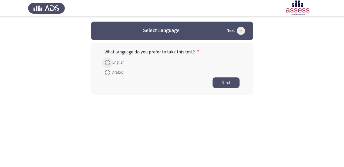
click at [109, 63] on span at bounding box center [107, 62] width 5 height 5
click at [109, 63] on input "English" at bounding box center [107, 62] width 5 height 5
radio input "true"
click at [219, 79] on button "Next" at bounding box center [225, 82] width 27 height 11
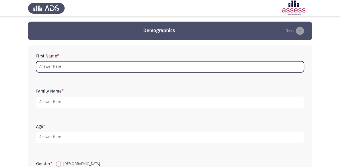
click at [75, 68] on input "First Name *" at bounding box center [170, 66] width 268 height 11
type input "ع"
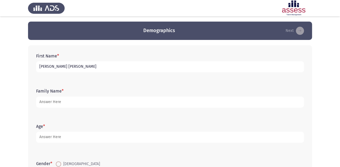
type input "[PERSON_NAME] [PERSON_NAME]"
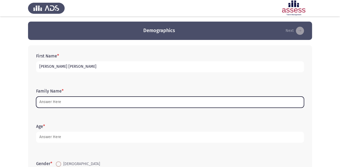
click at [134, 99] on input "Family Name *" at bounding box center [170, 102] width 268 height 11
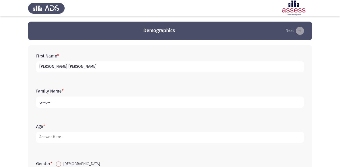
type input "مرسي"
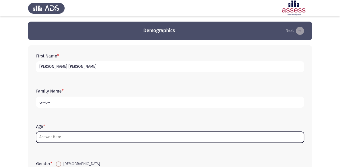
click at [90, 141] on input "Age *" at bounding box center [170, 137] width 268 height 11
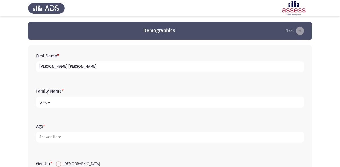
click at [40, 103] on input "مرسي" at bounding box center [170, 102] width 268 height 11
click at [46, 106] on input "مرسي" at bounding box center [170, 102] width 268 height 11
click at [46, 103] on input "مرسي" at bounding box center [170, 102] width 268 height 11
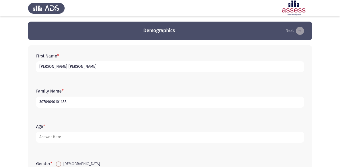
type input "30709090101483"
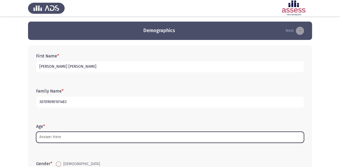
click at [47, 134] on input "Age *" at bounding box center [170, 137] width 268 height 11
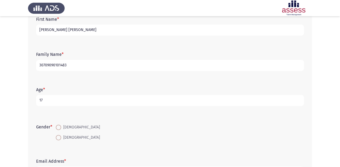
scroll to position [43, 0]
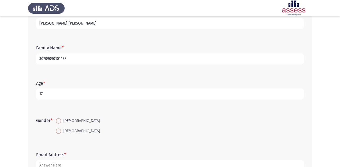
type input "17"
click at [60, 130] on span at bounding box center [58, 130] width 5 height 5
click at [60, 130] on input "[DEMOGRAPHIC_DATA]" at bounding box center [58, 130] width 5 height 5
radio input "true"
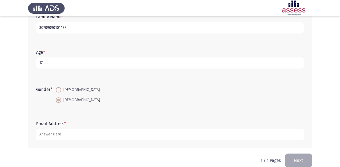
scroll to position [82, 0]
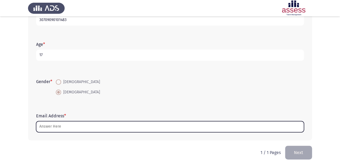
click at [69, 125] on input "Email Address *" at bounding box center [170, 126] width 268 height 11
type input "ا"
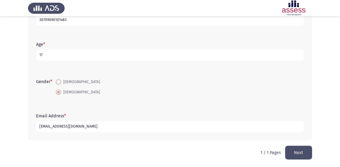
type input "[EMAIL_ADDRESS][DOMAIN_NAME]"
click at [301, 152] on button "Next" at bounding box center [298, 153] width 27 height 14
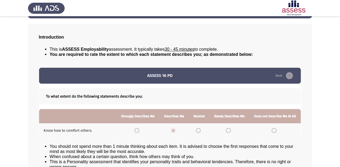
scroll to position [43, 0]
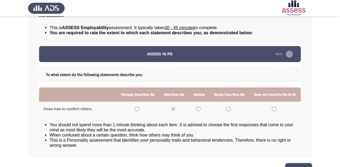
click at [173, 110] on img at bounding box center [170, 81] width 263 height 71
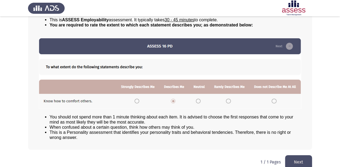
scroll to position [58, 0]
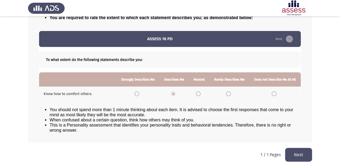
click at [174, 94] on img at bounding box center [170, 65] width 263 height 71
click at [137, 94] on img at bounding box center [170, 65] width 263 height 71
click at [174, 93] on img at bounding box center [170, 65] width 263 height 71
click at [305, 158] on button "Next" at bounding box center [298, 155] width 27 height 14
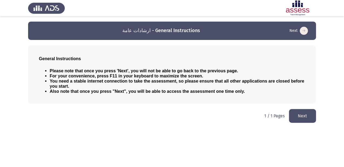
click at [310, 114] on button "Next" at bounding box center [302, 116] width 27 height 14
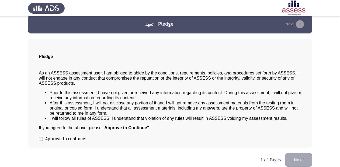
scroll to position [12, 0]
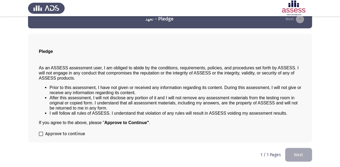
click at [296, 152] on button "Next" at bounding box center [298, 155] width 27 height 14
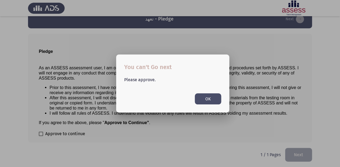
click at [200, 100] on button "OK" at bounding box center [208, 98] width 26 height 11
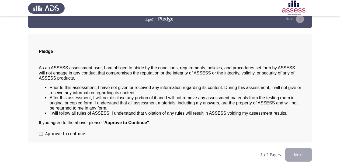
click at [41, 134] on span at bounding box center [41, 134] width 4 height 4
click at [41, 136] on input "Approve to continue" at bounding box center [41, 136] width 0 height 0
checkbox input "true"
click at [293, 153] on button "Next" at bounding box center [298, 155] width 27 height 14
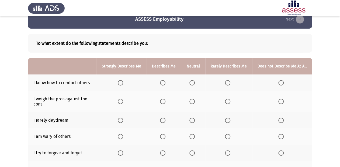
scroll to position [22, 0]
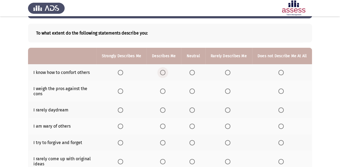
click at [165, 73] on span "Select an option" at bounding box center [162, 72] width 5 height 5
click at [165, 73] on input "Select an option" at bounding box center [162, 72] width 5 height 5
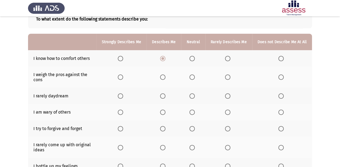
scroll to position [43, 0]
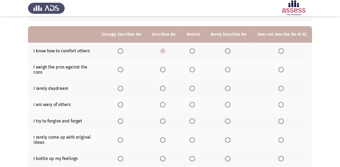
click at [123, 69] on span "Select an option" at bounding box center [120, 69] width 5 height 5
click at [123, 69] on input "Select an option" at bounding box center [120, 69] width 5 height 5
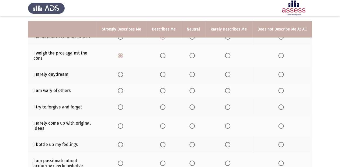
scroll to position [65, 0]
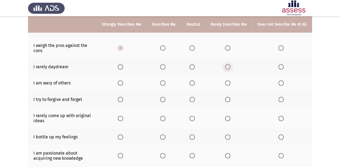
click at [228, 69] on span "Select an option" at bounding box center [227, 66] width 5 height 5
click at [228, 69] on input "Select an option" at bounding box center [227, 66] width 5 height 5
click at [228, 82] on span "Select an option" at bounding box center [227, 82] width 5 height 5
click at [228, 82] on input "Select an option" at bounding box center [227, 82] width 5 height 5
click at [122, 101] on span "Select an option" at bounding box center [120, 99] width 5 height 5
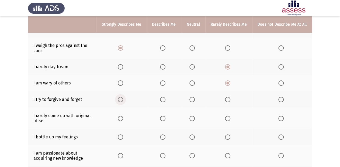
click at [122, 101] on input "Select an option" at bounding box center [120, 99] width 5 height 5
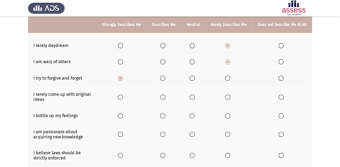
scroll to position [86, 0]
click at [228, 94] on span "Select an option" at bounding box center [227, 96] width 5 height 5
click at [228, 94] on input "Select an option" at bounding box center [227, 96] width 5 height 5
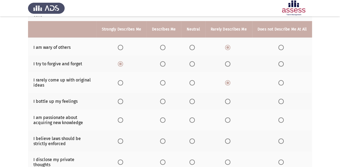
scroll to position [108, 0]
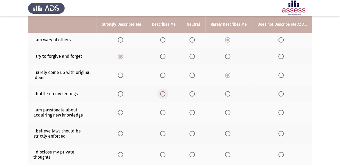
click at [166, 94] on span "Select an option" at bounding box center [162, 93] width 5 height 5
click at [166, 94] on input "Select an option" at bounding box center [162, 93] width 5 height 5
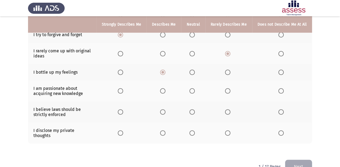
click at [122, 94] on th at bounding box center [122, 90] width 50 height 21
click at [122, 91] on span "Select an option" at bounding box center [120, 90] width 5 height 5
click at [122, 91] on input "Select an option" at bounding box center [120, 90] width 5 height 5
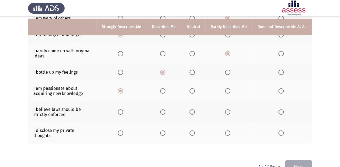
scroll to position [140, 0]
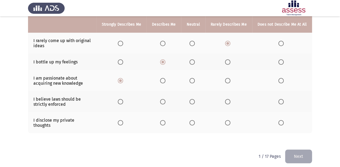
click at [282, 120] on span "Select an option" at bounding box center [281, 122] width 5 height 5
click at [282, 120] on input "Select an option" at bounding box center [281, 122] width 5 height 5
click at [282, 104] on span "Select an option" at bounding box center [281, 101] width 5 height 5
click at [282, 104] on input "Select an option" at bounding box center [281, 101] width 5 height 5
click at [302, 150] on button "Next" at bounding box center [298, 156] width 27 height 14
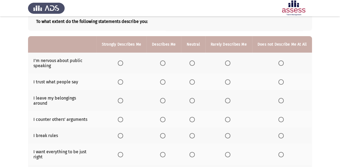
scroll to position [43, 0]
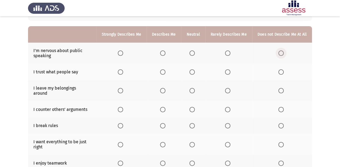
click at [281, 55] on span "Select an option" at bounding box center [281, 52] width 5 height 5
click at [281, 55] on input "Select an option" at bounding box center [281, 52] width 5 height 5
click at [229, 74] on span "Select an option" at bounding box center [227, 71] width 5 height 5
click at [229, 74] on input "Select an option" at bounding box center [227, 71] width 5 height 5
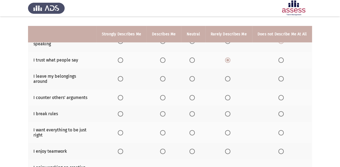
scroll to position [65, 0]
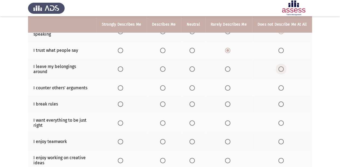
click at [284, 67] on span "Select an option" at bounding box center [281, 68] width 5 height 5
click at [284, 67] on input "Select an option" at bounding box center [281, 68] width 5 height 5
click at [282, 85] on span "Select an option" at bounding box center [281, 87] width 5 height 5
click at [282, 85] on input "Select an option" at bounding box center [281, 87] width 5 height 5
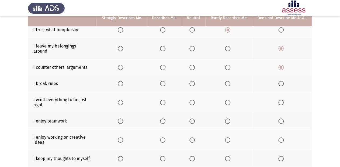
scroll to position [86, 0]
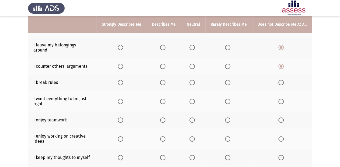
click at [281, 80] on span "Select an option" at bounding box center [281, 82] width 5 height 5
click at [281, 80] on input "Select an option" at bounding box center [281, 82] width 5 height 5
click at [226, 99] on span "Select an option" at bounding box center [227, 101] width 5 height 5
click at [226, 99] on input "Select an option" at bounding box center [227, 101] width 5 height 5
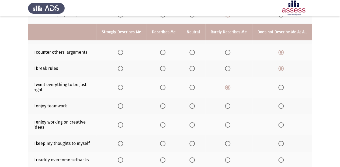
scroll to position [108, 0]
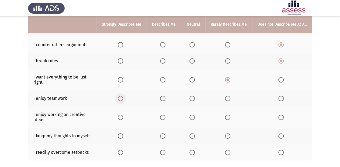
click at [122, 96] on span "Select an option" at bounding box center [120, 98] width 5 height 5
click at [122, 96] on input "Select an option" at bounding box center [120, 98] width 5 height 5
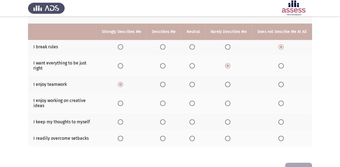
scroll to position [129, 0]
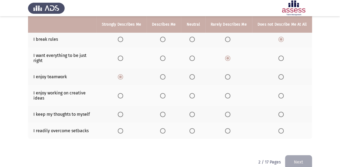
click at [122, 93] on span "Select an option" at bounding box center [120, 95] width 5 height 5
click at [122, 93] on input "Select an option" at bounding box center [120, 95] width 5 height 5
click at [284, 112] on span "Select an option" at bounding box center [281, 114] width 5 height 5
click at [284, 112] on input "Select an option" at bounding box center [281, 114] width 5 height 5
click at [282, 123] on th at bounding box center [282, 130] width 60 height 16
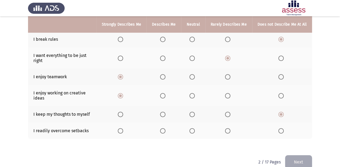
click at [281, 128] on span "Select an option" at bounding box center [281, 130] width 5 height 5
click at [281, 128] on input "Select an option" at bounding box center [281, 130] width 5 height 5
click at [298, 155] on button "Next" at bounding box center [298, 162] width 27 height 14
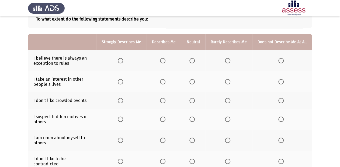
scroll to position [43, 0]
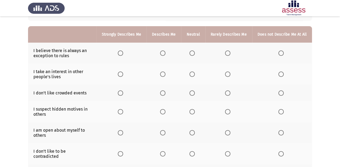
click at [226, 54] on span "Select an option" at bounding box center [227, 52] width 5 height 5
click at [226, 54] on input "Select an option" at bounding box center [227, 52] width 5 height 5
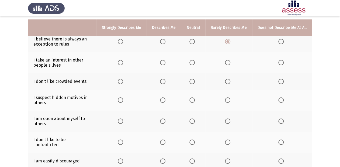
scroll to position [65, 0]
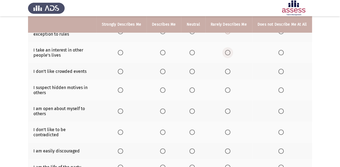
click at [228, 54] on span "Select an option" at bounding box center [227, 52] width 5 height 5
click at [228, 54] on input "Select an option" at bounding box center [227, 52] width 5 height 5
click at [231, 74] on span "Select an option" at bounding box center [227, 71] width 5 height 5
click at [231, 74] on input "Select an option" at bounding box center [227, 71] width 5 height 5
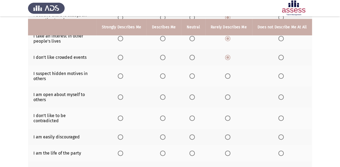
scroll to position [86, 0]
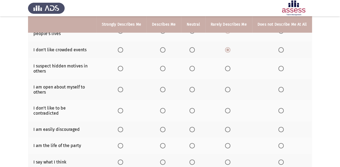
click at [280, 68] on span "Select an option" at bounding box center [281, 68] width 5 height 5
click at [280, 68] on input "Select an option" at bounding box center [281, 68] width 5 height 5
click at [164, 91] on span "Select an option" at bounding box center [162, 89] width 5 height 5
click at [164, 91] on input "Select an option" at bounding box center [162, 89] width 5 height 5
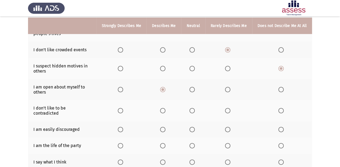
scroll to position [108, 0]
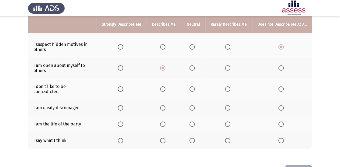
click at [226, 86] on th at bounding box center [229, 89] width 47 height 21
click at [228, 86] on span "Select an option" at bounding box center [227, 88] width 5 height 5
click at [228, 86] on input "Select an option" at bounding box center [227, 88] width 5 height 5
click at [280, 105] on span "Select an option" at bounding box center [281, 107] width 5 height 5
click at [280, 105] on input "Select an option" at bounding box center [281, 107] width 5 height 5
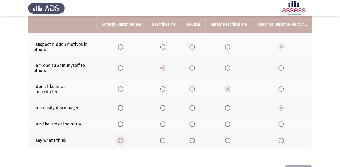
click at [121, 138] on span "Select an option" at bounding box center [120, 140] width 5 height 5
click at [121, 138] on input "Select an option" at bounding box center [120, 140] width 5 height 5
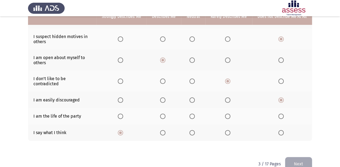
scroll to position [123, 0]
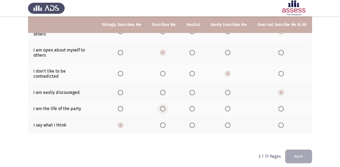
click at [165, 106] on span "Select an option" at bounding box center [162, 108] width 5 height 5
click at [165, 106] on input "Select an option" at bounding box center [162, 108] width 5 height 5
click at [303, 150] on button "Next" at bounding box center [298, 156] width 27 height 14
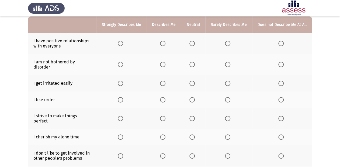
scroll to position [43, 0]
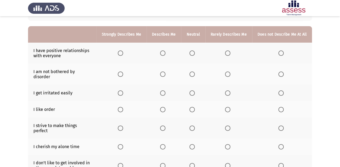
click at [123, 54] on span "Select an option" at bounding box center [120, 52] width 5 height 5
click at [123, 54] on input "Select an option" at bounding box center [120, 52] width 5 height 5
click at [166, 71] on span "Select an option" at bounding box center [162, 73] width 5 height 5
click at [166, 71] on input "Select an option" at bounding box center [162, 73] width 5 height 5
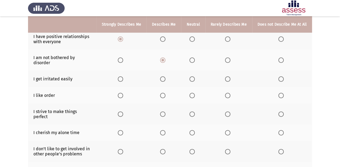
scroll to position [65, 0]
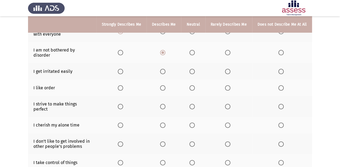
click at [164, 69] on span "Select an option" at bounding box center [162, 71] width 5 height 5
click at [164, 69] on input "Select an option" at bounding box center [162, 71] width 5 height 5
click at [284, 85] on span "Select an option" at bounding box center [281, 87] width 5 height 5
click at [284, 85] on input "Select an option" at bounding box center [281, 87] width 5 height 5
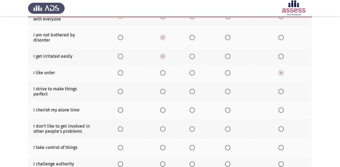
scroll to position [86, 0]
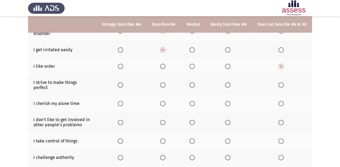
click at [229, 82] on span "Select an option" at bounding box center [227, 84] width 5 height 5
click at [229, 82] on input "Select an option" at bounding box center [227, 84] width 5 height 5
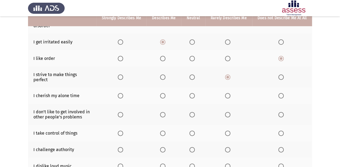
scroll to position [108, 0]
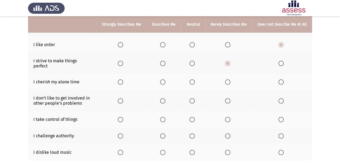
click at [192, 79] on span "Select an option" at bounding box center [192, 81] width 5 height 5
click at [192, 79] on input "Select an option" at bounding box center [192, 81] width 5 height 5
click at [231, 79] on span "Select an option" at bounding box center [227, 81] width 5 height 5
click at [231, 79] on input "Select an option" at bounding box center [227, 81] width 5 height 5
click at [231, 98] on span "Select an option" at bounding box center [227, 100] width 5 height 5
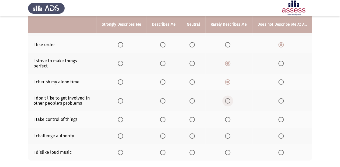
click at [231, 98] on input "Select an option" at bounding box center [227, 100] width 5 height 5
click at [229, 117] on span "Select an option" at bounding box center [227, 119] width 5 height 5
click at [229, 117] on input "Select an option" at bounding box center [227, 119] width 5 height 5
click at [282, 133] on span "Select an option" at bounding box center [281, 135] width 5 height 5
click at [282, 133] on input "Select an option" at bounding box center [281, 135] width 5 height 5
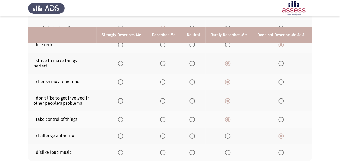
scroll to position [129, 0]
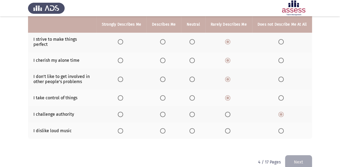
click at [227, 128] on span "Select an option" at bounding box center [227, 130] width 5 height 5
click at [227, 128] on input "Select an option" at bounding box center [227, 130] width 5 height 5
click at [304, 155] on button "Next" at bounding box center [298, 162] width 27 height 14
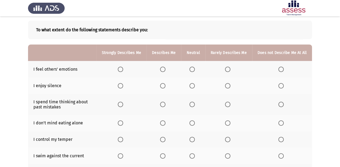
scroll to position [22, 0]
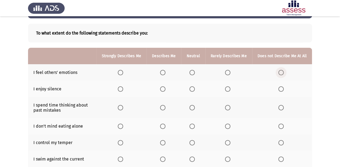
click at [284, 74] on span "Select an option" at bounding box center [281, 72] width 5 height 5
click at [284, 74] on input "Select an option" at bounding box center [281, 72] width 5 height 5
click at [164, 72] on span "Select an option" at bounding box center [162, 72] width 5 height 5
click at [164, 72] on input "Select an option" at bounding box center [162, 72] width 5 height 5
click at [228, 91] on span "Select an option" at bounding box center [227, 88] width 5 height 5
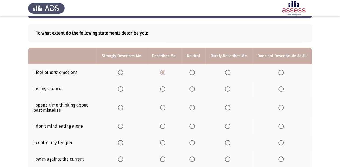
click at [228, 91] on input "Select an option" at bounding box center [227, 88] width 5 height 5
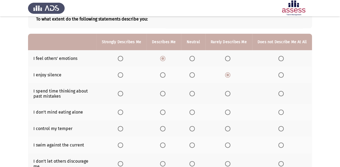
scroll to position [43, 0]
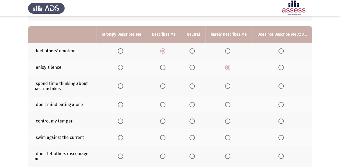
click at [232, 87] on label "Select an option" at bounding box center [229, 85] width 8 height 5
click at [231, 87] on input "Select an option" at bounding box center [227, 85] width 5 height 5
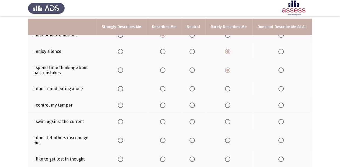
scroll to position [65, 0]
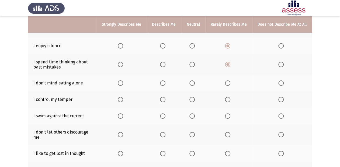
click at [228, 83] on span "Select an option" at bounding box center [227, 82] width 5 height 5
click at [228, 83] on input "Select an option" at bounding box center [227, 82] width 5 height 5
click at [123, 100] on span "Select an option" at bounding box center [120, 99] width 5 height 5
click at [123, 100] on input "Select an option" at bounding box center [120, 99] width 5 height 5
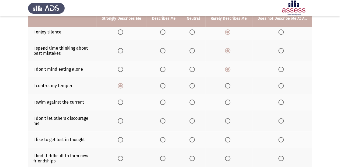
scroll to position [86, 0]
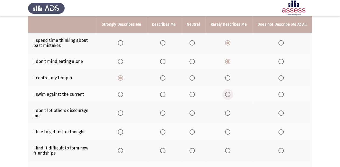
click at [228, 96] on span "Select an option" at bounding box center [227, 94] width 5 height 5
click at [228, 96] on input "Select an option" at bounding box center [227, 94] width 5 height 5
click at [230, 113] on span "Select an option" at bounding box center [227, 112] width 5 height 5
click at [230, 113] on input "Select an option" at bounding box center [227, 112] width 5 height 5
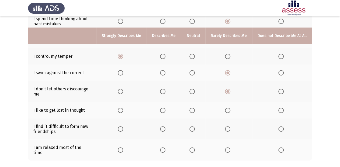
scroll to position [129, 0]
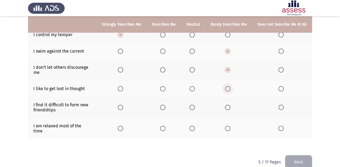
click at [228, 90] on span "Select an option" at bounding box center [227, 88] width 5 height 5
click at [228, 90] on input "Select an option" at bounding box center [227, 88] width 5 height 5
click at [280, 106] on span "Select an option" at bounding box center [281, 107] width 5 height 5
click at [280, 106] on input "Select an option" at bounding box center [281, 107] width 5 height 5
click at [229, 128] on span "Select an option" at bounding box center [227, 128] width 5 height 5
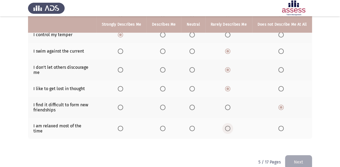
click at [229, 128] on input "Select an option" at bounding box center [227, 128] width 5 height 5
click at [305, 155] on button "Next" at bounding box center [298, 162] width 27 height 14
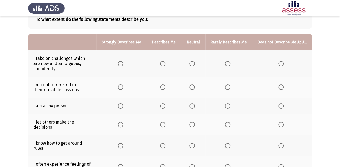
scroll to position [43, 0]
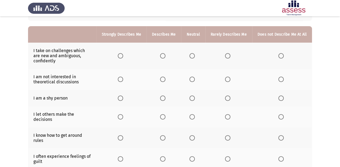
click at [162, 55] on th at bounding box center [164, 56] width 35 height 26
click at [168, 56] on label "Select an option" at bounding box center [164, 55] width 8 height 5
click at [166, 56] on input "Select an option" at bounding box center [162, 55] width 5 height 5
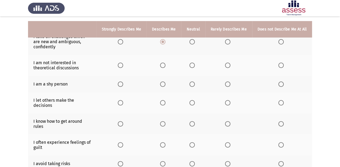
scroll to position [65, 0]
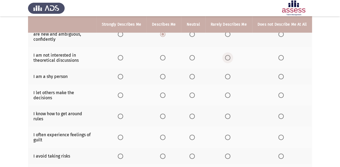
click at [228, 59] on span "Select an option" at bounding box center [227, 57] width 5 height 5
click at [228, 59] on input "Select an option" at bounding box center [227, 57] width 5 height 5
click at [281, 76] on span "Select an option" at bounding box center [281, 76] width 5 height 5
click at [281, 76] on input "Select an option" at bounding box center [281, 76] width 5 height 5
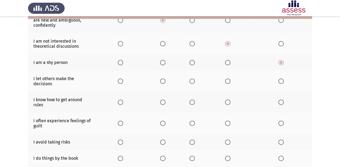
scroll to position [86, 0]
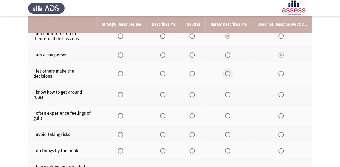
click at [227, 71] on span "Select an option" at bounding box center [227, 73] width 5 height 5
click at [227, 71] on input "Select an option" at bounding box center [227, 73] width 5 height 5
click at [165, 92] on span "Select an option" at bounding box center [162, 94] width 5 height 5
click at [165, 92] on input "Select an option" at bounding box center [162, 94] width 5 height 5
click at [229, 113] on span "Select an option" at bounding box center [227, 115] width 5 height 5
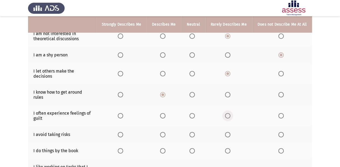
click at [229, 113] on input "Select an option" at bounding box center [227, 115] width 5 height 5
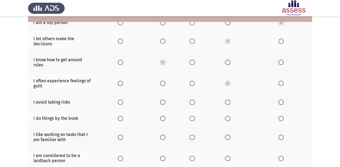
scroll to position [129, 0]
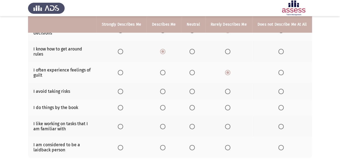
click at [285, 89] on label "Select an option" at bounding box center [283, 91] width 8 height 5
click at [284, 89] on input "Select an option" at bounding box center [281, 91] width 5 height 5
click at [229, 105] on span "Select an option" at bounding box center [227, 107] width 5 height 5
click at [229, 105] on input "Select an option" at bounding box center [227, 107] width 5 height 5
click at [165, 124] on span "Select an option" at bounding box center [162, 126] width 5 height 5
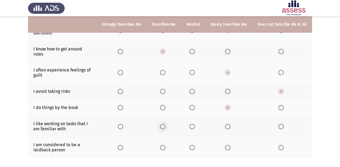
click at [165, 124] on input "Select an option" at bounding box center [162, 126] width 5 height 5
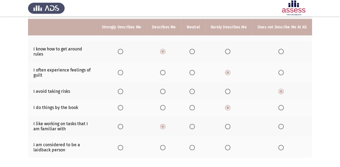
scroll to position [151, 0]
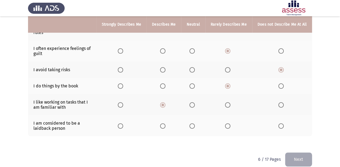
click at [229, 124] on span "Select an option" at bounding box center [227, 125] width 5 height 5
click at [229, 124] on input "Select an option" at bounding box center [227, 125] width 5 height 5
click at [282, 123] on span "Select an option" at bounding box center [281, 125] width 5 height 5
click at [282, 123] on input "Select an option" at bounding box center [281, 125] width 5 height 5
click at [291, 152] on button "Next" at bounding box center [298, 159] width 27 height 14
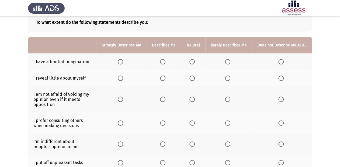
scroll to position [43, 0]
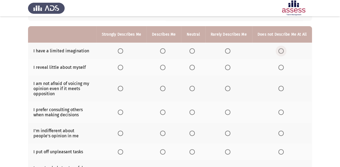
click at [279, 50] on span "Select an option" at bounding box center [281, 50] width 5 height 5
click at [279, 50] on input "Select an option" at bounding box center [281, 50] width 5 height 5
click at [282, 67] on span "Select an option" at bounding box center [281, 67] width 5 height 5
click at [282, 67] on input "Select an option" at bounding box center [281, 67] width 5 height 5
click at [164, 89] on span "Select an option" at bounding box center [162, 88] width 5 height 5
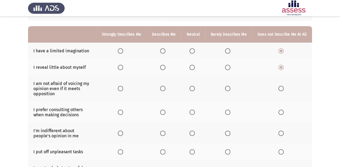
click at [164, 89] on input "Select an option" at bounding box center [162, 88] width 5 height 5
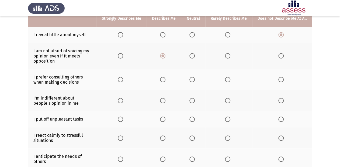
scroll to position [86, 0]
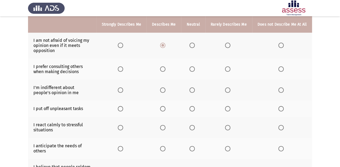
click at [122, 67] on span "Select an option" at bounding box center [120, 68] width 5 height 5
click at [122, 67] on input "Select an option" at bounding box center [120, 68] width 5 height 5
click at [228, 90] on span "Select an option" at bounding box center [227, 89] width 5 height 5
click at [228, 90] on input "Select an option" at bounding box center [227, 89] width 5 height 5
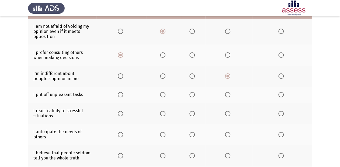
scroll to position [108, 0]
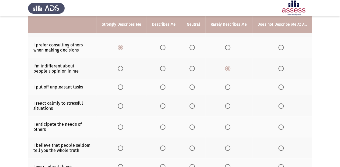
click at [230, 87] on span "Select an option" at bounding box center [227, 86] width 5 height 5
click at [230, 87] on input "Select an option" at bounding box center [227, 86] width 5 height 5
click at [231, 106] on span "Select an option" at bounding box center [227, 105] width 5 height 5
click at [231, 106] on input "Select an option" at bounding box center [227, 105] width 5 height 5
click at [230, 125] on span "Select an option" at bounding box center [227, 126] width 5 height 5
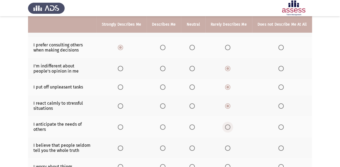
click at [230, 125] on input "Select an option" at bounding box center [227, 126] width 5 height 5
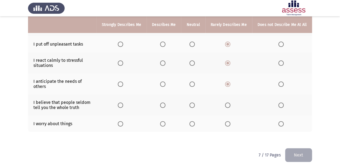
scroll to position [151, 0]
click at [164, 105] on span "Select an option" at bounding box center [162, 104] width 5 height 5
click at [164, 105] on input "Select an option" at bounding box center [162, 104] width 5 height 5
click at [231, 121] on th at bounding box center [229, 123] width 47 height 16
click at [230, 124] on span "Select an option" at bounding box center [227, 123] width 5 height 5
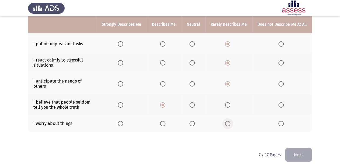
click at [230, 124] on input "Select an option" at bounding box center [227, 123] width 5 height 5
click at [297, 158] on button "Next" at bounding box center [298, 155] width 27 height 14
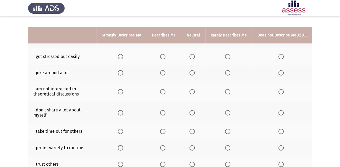
scroll to position [43, 0]
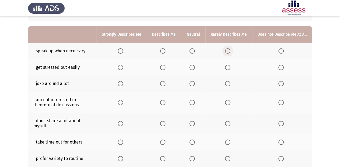
click at [227, 52] on span "Select an option" at bounding box center [227, 50] width 5 height 5
click at [227, 52] on input "Select an option" at bounding box center [227, 50] width 5 height 5
click at [281, 67] on span "Select an option" at bounding box center [281, 67] width 5 height 5
click at [281, 67] on input "Select an option" at bounding box center [281, 67] width 5 height 5
click at [282, 84] on span "Select an option" at bounding box center [281, 83] width 5 height 5
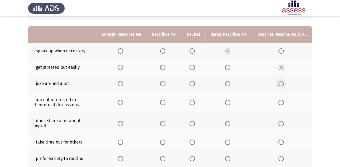
click at [282, 84] on input "Select an option" at bounding box center [281, 83] width 5 height 5
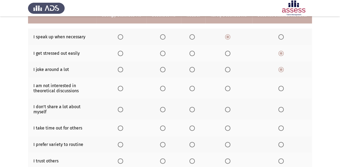
scroll to position [65, 0]
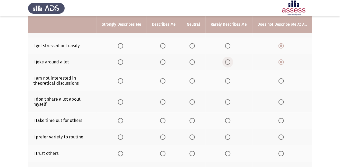
click at [230, 61] on span "Select an option" at bounding box center [227, 61] width 5 height 5
click at [230, 61] on input "Select an option" at bounding box center [227, 61] width 5 height 5
click at [225, 83] on th at bounding box center [229, 80] width 47 height 21
click at [228, 78] on span "Select an option" at bounding box center [227, 80] width 5 height 5
click at [228, 78] on input "Select an option" at bounding box center [227, 80] width 5 height 5
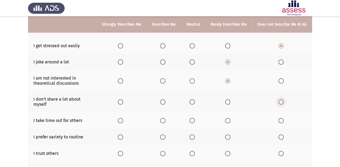
click at [279, 103] on span "Select an option" at bounding box center [281, 101] width 5 height 5
click at [279, 103] on input "Select an option" at bounding box center [281, 101] width 5 height 5
click at [230, 105] on span "Select an option" at bounding box center [227, 101] width 5 height 5
click at [230, 105] on input "Select an option" at bounding box center [227, 101] width 5 height 5
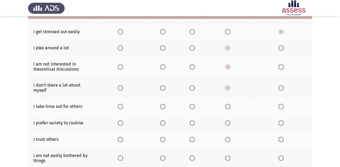
scroll to position [86, 0]
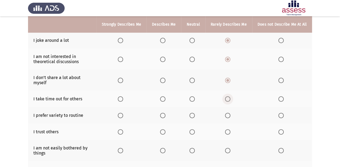
click at [228, 97] on span "Select an option" at bounding box center [227, 98] width 5 height 5
click at [228, 97] on input "Select an option" at bounding box center [227, 98] width 5 height 5
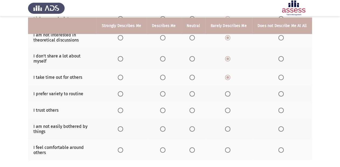
scroll to position [129, 0]
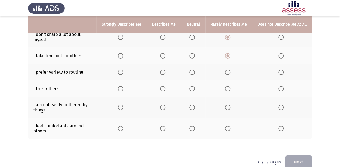
click at [229, 73] on span "Select an option" at bounding box center [227, 72] width 5 height 5
click at [229, 73] on input "Select an option" at bounding box center [227, 72] width 5 height 5
click at [231, 88] on span "Select an option" at bounding box center [227, 88] width 5 height 5
click at [231, 88] on input "Select an option" at bounding box center [227, 88] width 5 height 5
click at [165, 105] on th at bounding box center [164, 107] width 35 height 21
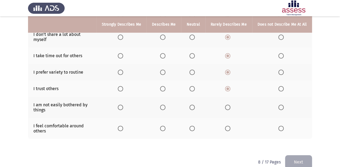
click at [164, 109] on span "Select an option" at bounding box center [162, 107] width 5 height 5
click at [164, 109] on input "Select an option" at bounding box center [162, 107] width 5 height 5
click at [165, 128] on span "Select an option" at bounding box center [162, 128] width 5 height 5
click at [165, 128] on input "Select an option" at bounding box center [162, 128] width 5 height 5
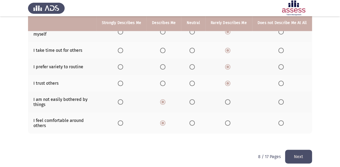
scroll to position [140, 0]
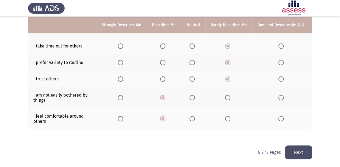
click at [299, 152] on button "Next" at bounding box center [298, 152] width 27 height 14
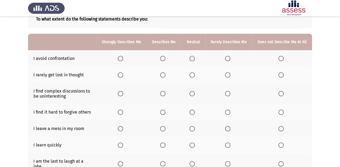
scroll to position [43, 0]
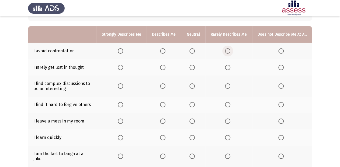
click at [226, 51] on span "Select an option" at bounding box center [227, 50] width 5 height 5
click at [226, 51] on input "Select an option" at bounding box center [227, 50] width 5 height 5
click at [231, 69] on span "Select an option" at bounding box center [227, 67] width 5 height 5
click at [231, 69] on input "Select an option" at bounding box center [227, 67] width 5 height 5
click at [231, 85] on span "Select an option" at bounding box center [227, 85] width 5 height 5
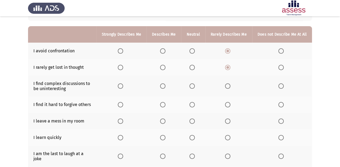
click at [231, 85] on input "Select an option" at bounding box center [227, 85] width 5 height 5
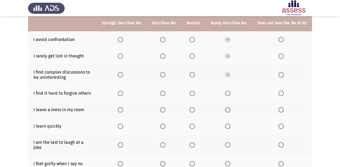
scroll to position [65, 0]
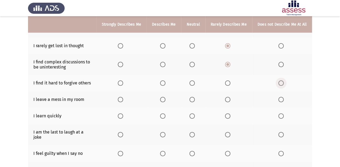
click at [282, 83] on span "Select an option" at bounding box center [281, 82] width 5 height 5
click at [282, 83] on input "Select an option" at bounding box center [281, 82] width 5 height 5
click at [224, 84] on th at bounding box center [229, 83] width 47 height 16
click at [228, 82] on span "Select an option" at bounding box center [227, 82] width 5 height 5
click at [228, 82] on input "Select an option" at bounding box center [227, 82] width 5 height 5
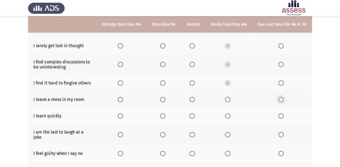
click at [283, 101] on span "Select an option" at bounding box center [281, 99] width 5 height 5
click at [283, 101] on input "Select an option" at bounding box center [281, 99] width 5 height 5
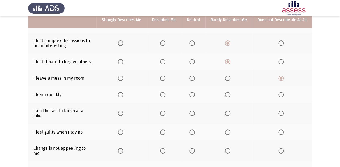
scroll to position [86, 0]
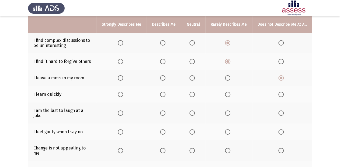
click at [228, 96] on span "Select an option" at bounding box center [227, 94] width 5 height 5
click at [228, 96] on input "Select an option" at bounding box center [227, 94] width 5 height 5
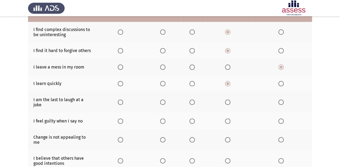
scroll to position [108, 0]
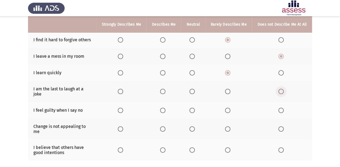
click at [282, 89] on span "Select an option" at bounding box center [281, 91] width 5 height 5
click at [282, 89] on input "Select an option" at bounding box center [281, 91] width 5 height 5
click at [229, 108] on span "Select an option" at bounding box center [227, 110] width 5 height 5
click at [229, 108] on input "Select an option" at bounding box center [227, 110] width 5 height 5
click at [229, 126] on span "Select an option" at bounding box center [227, 128] width 5 height 5
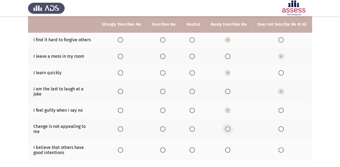
click at [229, 126] on input "Select an option" at bounding box center [227, 128] width 5 height 5
click at [166, 147] on span "Select an option" at bounding box center [162, 149] width 5 height 5
click at [166, 147] on input "Select an option" at bounding box center [162, 149] width 5 height 5
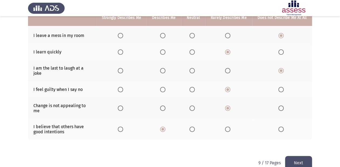
scroll to position [131, 0]
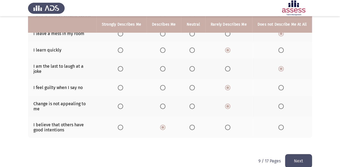
click at [290, 154] on button "Next" at bounding box center [298, 161] width 27 height 14
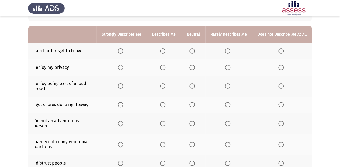
scroll to position [43, 0]
click at [281, 51] on span "Select an option" at bounding box center [281, 50] width 5 height 5
click at [281, 51] on input "Select an option" at bounding box center [281, 50] width 5 height 5
click at [228, 66] on span "Select an option" at bounding box center [227, 67] width 5 height 5
click at [228, 66] on input "Select an option" at bounding box center [227, 67] width 5 height 5
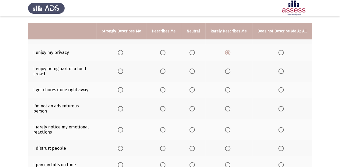
scroll to position [65, 0]
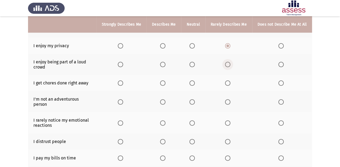
click at [230, 64] on span "Select an option" at bounding box center [227, 64] width 5 height 5
click at [230, 64] on input "Select an option" at bounding box center [227, 64] width 5 height 5
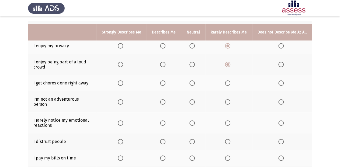
scroll to position [86, 0]
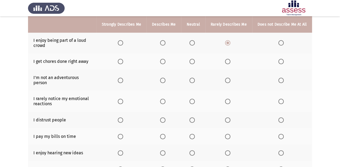
click at [228, 64] on span "Select an option" at bounding box center [227, 61] width 5 height 5
click at [228, 64] on input "Select an option" at bounding box center [227, 61] width 5 height 5
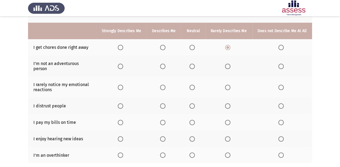
scroll to position [108, 0]
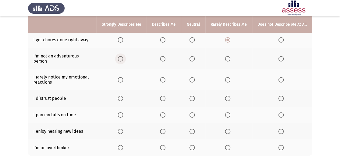
click at [123, 56] on span "Select an option" at bounding box center [120, 58] width 5 height 5
click at [123, 56] on input "Select an option" at bounding box center [120, 58] width 5 height 5
click at [166, 77] on span "Select an option" at bounding box center [162, 79] width 5 height 5
click at [166, 77] on input "Select an option" at bounding box center [162, 79] width 5 height 5
click at [285, 96] on label "Select an option" at bounding box center [283, 98] width 8 height 5
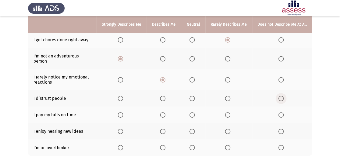
click at [284, 96] on input "Select an option" at bounding box center [281, 98] width 5 height 5
click at [227, 96] on span "Select an option" at bounding box center [227, 98] width 5 height 5
click at [227, 96] on input "Select an option" at bounding box center [227, 98] width 5 height 5
click at [229, 112] on span "Select an option" at bounding box center [227, 114] width 5 height 5
click at [229, 112] on input "Select an option" at bounding box center [227, 114] width 5 height 5
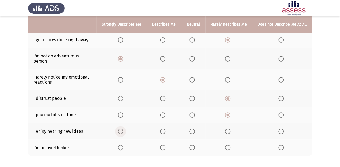
click at [121, 129] on span "Select an option" at bounding box center [120, 131] width 5 height 5
click at [121, 129] on input "Select an option" at bounding box center [120, 131] width 5 height 5
click at [229, 145] on span "Select an option" at bounding box center [227, 147] width 5 height 5
click at [229, 145] on input "Select an option" at bounding box center [227, 147] width 5 height 5
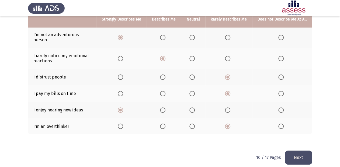
scroll to position [131, 0]
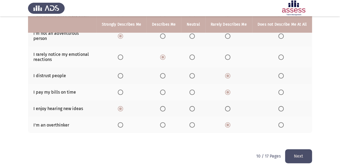
click at [301, 155] on button "Next" at bounding box center [298, 156] width 27 height 14
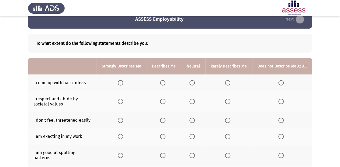
scroll to position [43, 0]
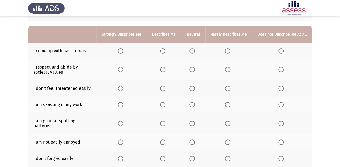
click at [281, 53] on span "Select an option" at bounding box center [281, 50] width 5 height 5
click at [281, 53] on input "Select an option" at bounding box center [281, 50] width 5 height 5
click at [227, 69] on span "Select an option" at bounding box center [227, 69] width 5 height 5
click at [227, 69] on input "Select an option" at bounding box center [227, 69] width 5 height 5
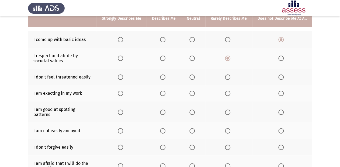
scroll to position [65, 0]
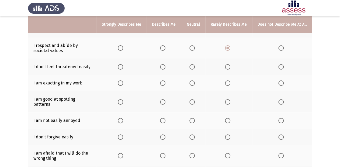
click at [230, 67] on span "Select an option" at bounding box center [227, 66] width 5 height 5
click at [230, 67] on input "Select an option" at bounding box center [227, 66] width 5 height 5
click at [231, 83] on span "Select an option" at bounding box center [227, 82] width 5 height 5
click at [231, 83] on input "Select an option" at bounding box center [227, 82] width 5 height 5
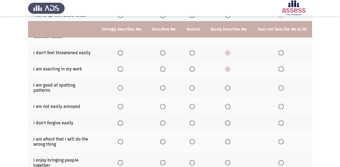
scroll to position [86, 0]
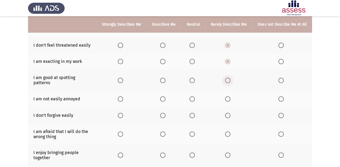
click at [228, 79] on span "Select an option" at bounding box center [227, 80] width 5 height 5
click at [228, 79] on input "Select an option" at bounding box center [227, 80] width 5 height 5
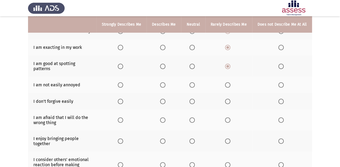
scroll to position [108, 0]
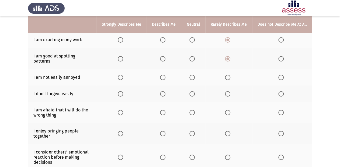
click at [165, 75] on span "Select an option" at bounding box center [162, 77] width 5 height 5
click at [165, 75] on input "Select an option" at bounding box center [162, 77] width 5 height 5
click at [164, 91] on span "Select an option" at bounding box center [162, 93] width 5 height 5
click at [164, 91] on input "Select an option" at bounding box center [162, 93] width 5 height 5
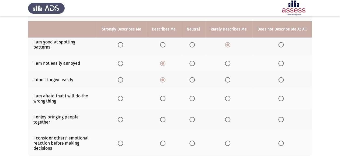
scroll to position [129, 0]
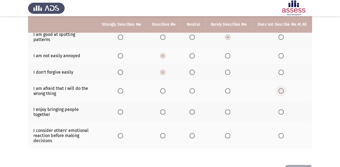
click at [281, 88] on span "Select an option" at bounding box center [281, 90] width 5 height 5
click at [281, 88] on input "Select an option" at bounding box center [281, 90] width 5 height 5
click at [230, 88] on span "Select an option" at bounding box center [227, 90] width 5 height 5
click at [230, 88] on input "Select an option" at bounding box center [227, 90] width 5 height 5
click at [164, 109] on span "Select an option" at bounding box center [162, 111] width 5 height 5
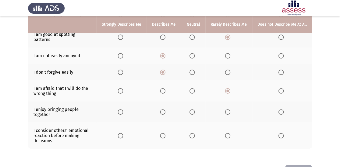
click at [164, 109] on input "Select an option" at bounding box center [162, 111] width 5 height 5
click at [232, 133] on label "Select an option" at bounding box center [229, 135] width 8 height 5
click at [231, 133] on input "Select an option" at bounding box center [227, 135] width 5 height 5
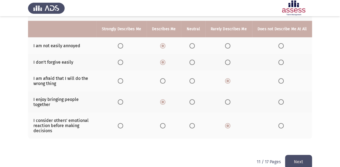
scroll to position [145, 0]
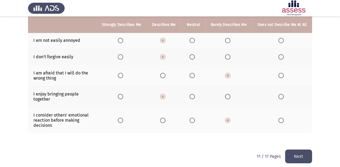
click at [293, 149] on button "Next" at bounding box center [298, 156] width 27 height 14
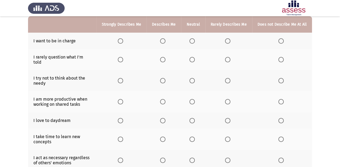
scroll to position [43, 0]
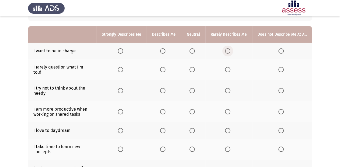
click at [230, 51] on span "Select an option" at bounding box center [227, 50] width 5 height 5
click at [230, 51] on input "Select an option" at bounding box center [227, 50] width 5 height 5
click at [227, 69] on span "Select an option" at bounding box center [227, 69] width 5 height 5
click at [227, 69] on input "Select an option" at bounding box center [227, 69] width 5 height 5
click at [283, 88] on span "Select an option" at bounding box center [281, 90] width 5 height 5
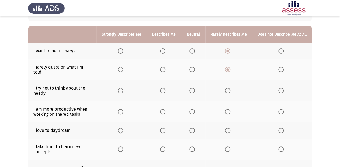
click at [283, 88] on input "Select an option" at bounding box center [281, 90] width 5 height 5
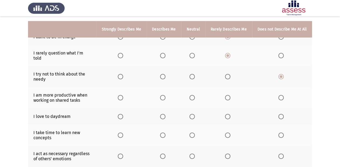
scroll to position [65, 0]
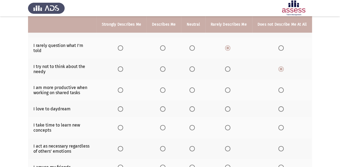
click at [166, 87] on span "Select an option" at bounding box center [162, 89] width 5 height 5
click at [166, 87] on input "Select an option" at bounding box center [162, 89] width 5 height 5
click at [231, 106] on span "Select an option" at bounding box center [227, 108] width 5 height 5
click at [231, 106] on input "Select an option" at bounding box center [227, 108] width 5 height 5
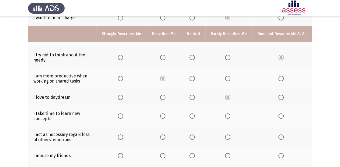
scroll to position [86, 0]
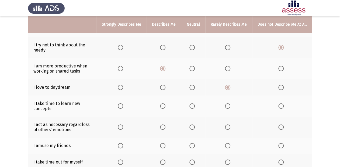
click at [281, 104] on span "Select an option" at bounding box center [281, 105] width 5 height 5
click at [281, 104] on input "Select an option" at bounding box center [281, 105] width 5 height 5
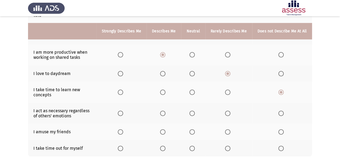
scroll to position [108, 0]
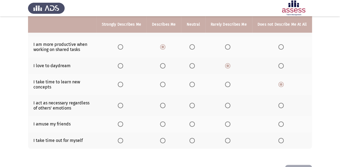
click at [282, 103] on span "Select an option" at bounding box center [281, 105] width 5 height 5
click at [282, 103] on input "Select an option" at bounding box center [281, 105] width 5 height 5
click at [230, 121] on span "Select an option" at bounding box center [227, 123] width 5 height 5
click at [230, 121] on input "Select an option" at bounding box center [227, 123] width 5 height 5
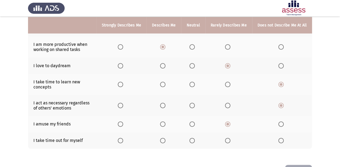
scroll to position [123, 0]
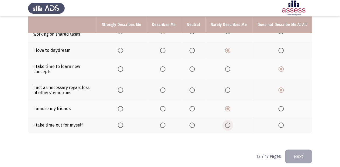
click at [229, 122] on span "Select an option" at bounding box center [227, 124] width 5 height 5
click at [229, 122] on input "Select an option" at bounding box center [227, 124] width 5 height 5
click at [164, 122] on span "Select an option" at bounding box center [162, 124] width 5 height 5
click at [164, 122] on input "Select an option" at bounding box center [162, 124] width 5 height 5
click at [293, 151] on button "Next" at bounding box center [298, 156] width 27 height 14
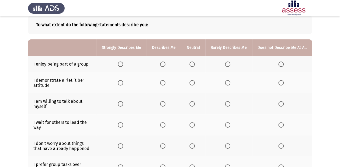
scroll to position [43, 0]
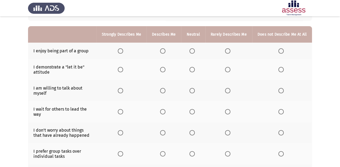
click at [120, 50] on span "Select an option" at bounding box center [120, 50] width 5 height 5
click at [120, 50] on input "Select an option" at bounding box center [120, 50] width 5 height 5
click at [229, 70] on span "Select an option" at bounding box center [227, 69] width 5 height 5
click at [229, 70] on input "Select an option" at bounding box center [227, 69] width 5 height 5
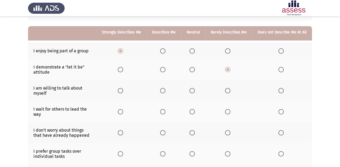
scroll to position [65, 0]
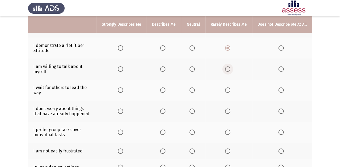
click at [229, 69] on span "Select an option" at bounding box center [227, 68] width 5 height 5
click at [229, 69] on input "Select an option" at bounding box center [227, 68] width 5 height 5
click at [227, 90] on span "Select an option" at bounding box center [227, 89] width 5 height 5
click at [227, 90] on input "Select an option" at bounding box center [227, 89] width 5 height 5
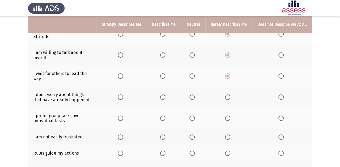
scroll to position [86, 0]
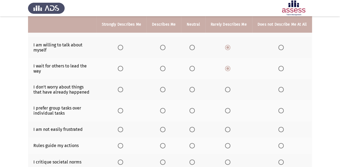
click at [229, 89] on span "Select an option" at bounding box center [227, 89] width 5 height 5
click at [229, 89] on input "Select an option" at bounding box center [227, 89] width 5 height 5
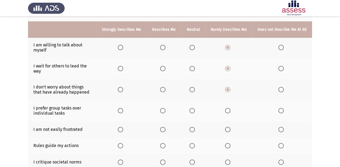
scroll to position [108, 0]
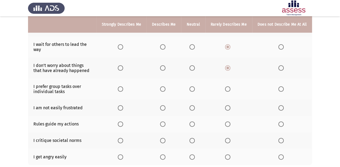
click at [122, 92] on span "Select an option" at bounding box center [120, 88] width 5 height 5
click at [122, 92] on input "Select an option" at bounding box center [120, 88] width 5 height 5
click at [233, 108] on label "Select an option" at bounding box center [229, 107] width 8 height 5
click at [231, 108] on input "Select an option" at bounding box center [227, 107] width 5 height 5
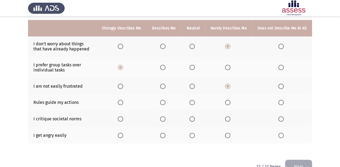
scroll to position [145, 0]
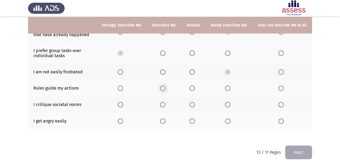
click at [164, 89] on span "Select an option" at bounding box center [162, 88] width 5 height 5
click at [164, 89] on input "Select an option" at bounding box center [162, 88] width 5 height 5
click at [232, 106] on label "Select an option" at bounding box center [229, 104] width 8 height 5
click at [231, 106] on input "Select an option" at bounding box center [227, 104] width 5 height 5
click at [165, 122] on span "Select an option" at bounding box center [162, 120] width 5 height 5
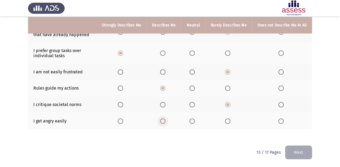
click at [165, 122] on input "Select an option" at bounding box center [162, 120] width 5 height 5
click at [304, 153] on button "Next" at bounding box center [298, 152] width 27 height 14
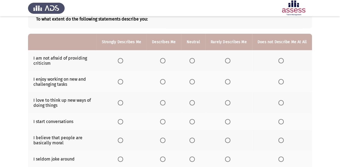
scroll to position [43, 0]
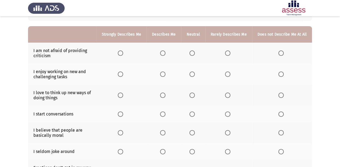
click at [228, 53] on span "Select an option" at bounding box center [227, 52] width 5 height 5
click at [228, 53] on input "Select an option" at bounding box center [227, 52] width 5 height 5
click at [123, 77] on span "Select an option" at bounding box center [120, 73] width 5 height 5
click at [123, 77] on input "Select an option" at bounding box center [120, 73] width 5 height 5
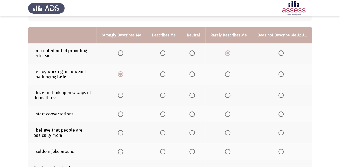
scroll to position [65, 0]
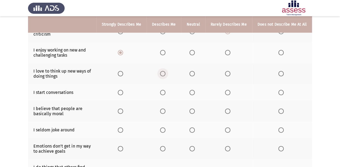
click at [164, 74] on span "Select an option" at bounding box center [162, 73] width 5 height 5
click at [164, 74] on input "Select an option" at bounding box center [162, 73] width 5 height 5
click at [163, 93] on span "Select an option" at bounding box center [162, 92] width 5 height 5
click at [163, 93] on input "Select an option" at bounding box center [162, 92] width 5 height 5
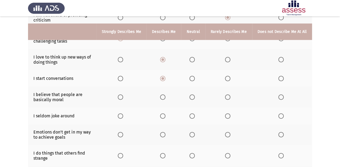
scroll to position [86, 0]
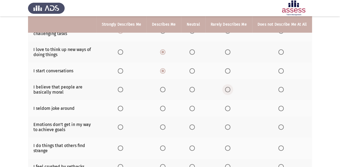
click at [229, 88] on span "Select an option" at bounding box center [227, 89] width 5 height 5
click at [229, 88] on input "Select an option" at bounding box center [227, 89] width 5 height 5
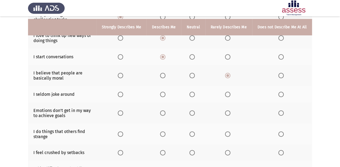
scroll to position [108, 0]
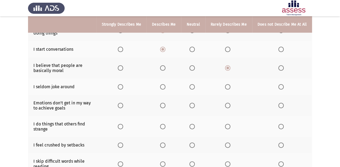
click at [228, 86] on span "Select an option" at bounding box center [227, 86] width 5 height 5
click at [228, 86] on input "Select an option" at bounding box center [227, 86] width 5 height 5
click at [228, 106] on span "Select an option" at bounding box center [227, 105] width 5 height 5
click at [228, 106] on input "Select an option" at bounding box center [227, 105] width 5 height 5
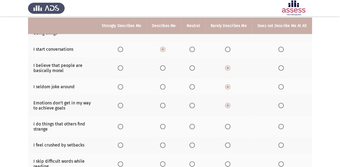
scroll to position [129, 0]
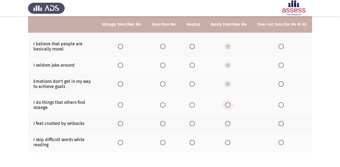
click at [227, 106] on span "Select an option" at bounding box center [227, 104] width 5 height 5
click at [227, 106] on input "Select an option" at bounding box center [227, 104] width 5 height 5
click at [230, 125] on span "Select an option" at bounding box center [227, 123] width 5 height 5
click at [230, 125] on input "Select an option" at bounding box center [227, 123] width 5 height 5
click at [229, 144] on span "Select an option" at bounding box center [227, 142] width 5 height 5
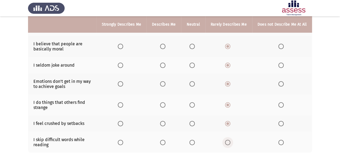
click at [229, 144] on input "Select an option" at bounding box center [227, 142] width 5 height 5
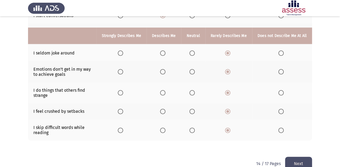
scroll to position [154, 0]
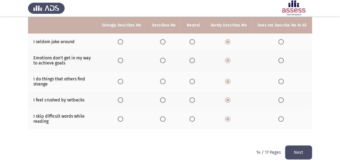
click at [298, 150] on button "Next" at bounding box center [298, 152] width 27 height 14
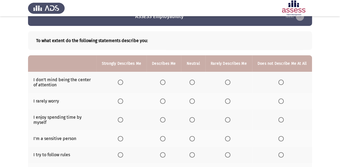
scroll to position [22, 0]
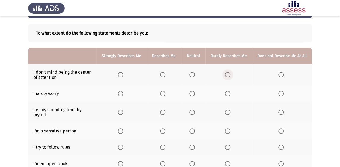
click at [230, 74] on span "Select an option" at bounding box center [227, 74] width 5 height 5
click at [230, 74] on input "Select an option" at bounding box center [227, 74] width 5 height 5
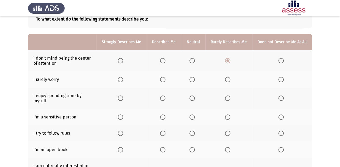
scroll to position [43, 0]
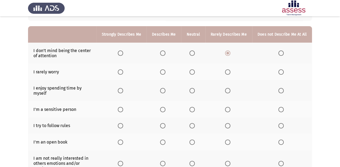
click at [280, 70] on span "Select an option" at bounding box center [281, 71] width 5 height 5
click at [280, 70] on input "Select an option" at bounding box center [281, 71] width 5 height 5
click at [163, 90] on span "Select an option" at bounding box center [162, 90] width 5 height 5
click at [163, 90] on input "Select an option" at bounding box center [162, 90] width 5 height 5
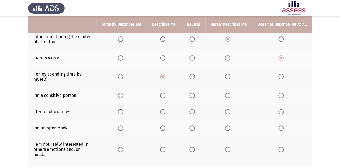
scroll to position [65, 0]
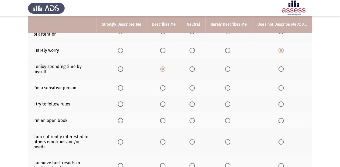
click at [165, 88] on span "Select an option" at bounding box center [162, 87] width 5 height 5
click at [165, 88] on input "Select an option" at bounding box center [162, 87] width 5 height 5
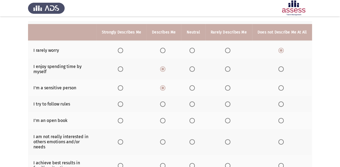
scroll to position [86, 0]
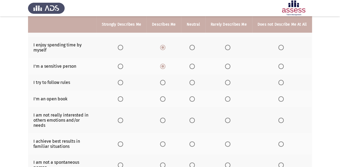
click at [165, 84] on span "Select an option" at bounding box center [162, 82] width 5 height 5
click at [165, 84] on input "Select an option" at bounding box center [162, 82] width 5 height 5
click at [166, 97] on span "Select an option" at bounding box center [162, 98] width 5 height 5
click at [166, 97] on input "Select an option" at bounding box center [162, 98] width 5 height 5
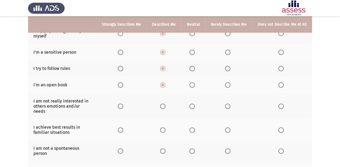
scroll to position [108, 0]
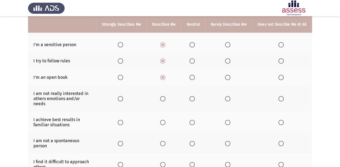
click at [227, 96] on span "Select an option" at bounding box center [227, 98] width 5 height 5
click at [227, 96] on input "Select an option" at bounding box center [227, 98] width 5 height 5
click at [279, 97] on span "Select an option" at bounding box center [281, 98] width 5 height 5
click at [279, 97] on input "Select an option" at bounding box center [281, 98] width 5 height 5
click at [230, 96] on span "Select an option" at bounding box center [227, 98] width 5 height 5
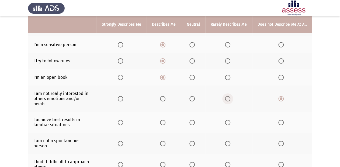
click at [230, 96] on input "Select an option" at bounding box center [227, 98] width 5 height 5
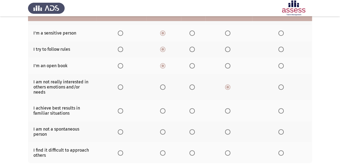
scroll to position [129, 0]
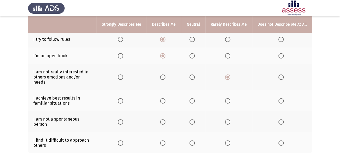
click at [284, 74] on span "Select an option" at bounding box center [281, 76] width 5 height 5
click at [284, 74] on input "Select an option" at bounding box center [281, 76] width 5 height 5
click at [230, 98] on span "Select an option" at bounding box center [227, 100] width 5 height 5
click at [230, 98] on input "Select an option" at bounding box center [227, 100] width 5 height 5
click at [226, 119] on mat-radio-button "Select an option" at bounding box center [229, 122] width 8 height 6
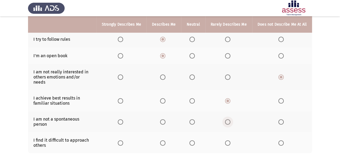
click at [227, 119] on span "Select an option" at bounding box center [227, 121] width 5 height 5
click at [227, 119] on input "Select an option" at bounding box center [227, 121] width 5 height 5
click at [228, 140] on span "Select an option" at bounding box center [227, 142] width 5 height 5
click at [228, 140] on input "Select an option" at bounding box center [227, 142] width 5 height 5
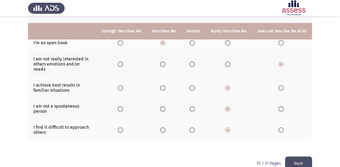
scroll to position [149, 0]
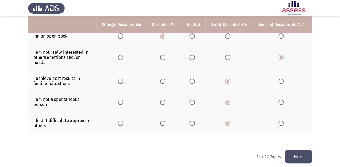
click at [296, 159] on html "ASSESS Employability Next To what extent do the following statements describe y…" at bounding box center [170, 11] width 340 height 320
click at [297, 152] on button "Next" at bounding box center [298, 157] width 27 height 14
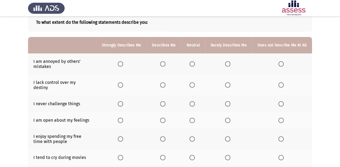
scroll to position [43, 0]
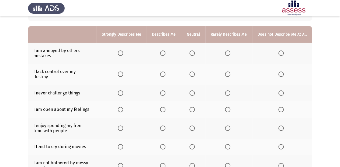
click at [226, 53] on th at bounding box center [229, 53] width 47 height 21
click at [230, 53] on span "Select an option" at bounding box center [227, 52] width 5 height 5
click at [230, 53] on input "Select an option" at bounding box center [227, 52] width 5 height 5
click at [228, 73] on span "Select an option" at bounding box center [227, 73] width 5 height 5
click at [228, 73] on input "Select an option" at bounding box center [227, 73] width 5 height 5
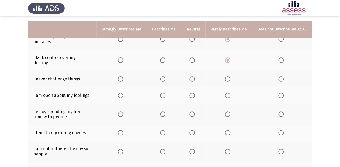
scroll to position [65, 0]
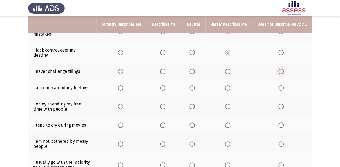
click at [281, 69] on span "Select an option" at bounding box center [281, 71] width 5 height 5
click at [281, 69] on input "Select an option" at bounding box center [281, 71] width 5 height 5
click at [163, 86] on span "Select an option" at bounding box center [162, 87] width 5 height 5
click at [163, 86] on input "Select an option" at bounding box center [162, 87] width 5 height 5
click at [165, 104] on span "Select an option" at bounding box center [162, 106] width 5 height 5
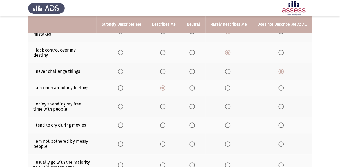
click at [165, 104] on input "Select an option" at bounding box center [162, 106] width 5 height 5
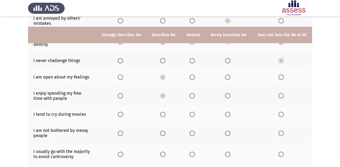
scroll to position [86, 0]
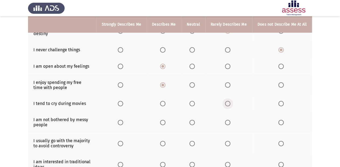
click at [227, 101] on span "Select an option" at bounding box center [227, 103] width 5 height 5
click at [227, 101] on input "Select an option" at bounding box center [227, 103] width 5 height 5
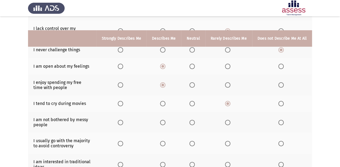
scroll to position [108, 0]
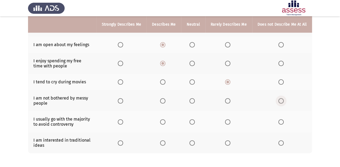
click at [281, 98] on span "Select an option" at bounding box center [281, 100] width 5 height 5
click at [281, 98] on input "Select an option" at bounding box center [281, 100] width 5 height 5
click at [227, 119] on span "Select an option" at bounding box center [227, 121] width 5 height 5
click at [227, 119] on input "Select an option" at bounding box center [227, 121] width 5 height 5
click at [234, 141] on th at bounding box center [229, 142] width 47 height 21
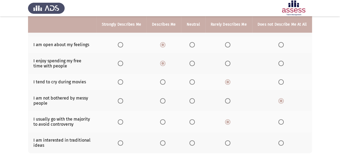
click at [231, 140] on span "Select an option" at bounding box center [227, 142] width 5 height 5
click at [231, 140] on input "Select an option" at bounding box center [227, 142] width 5 height 5
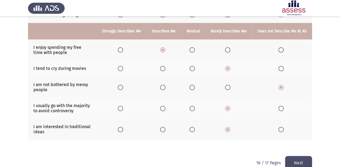
scroll to position [128, 0]
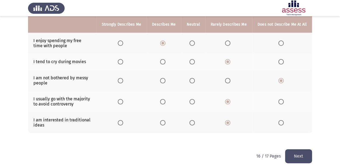
click at [282, 120] on span "Select an option" at bounding box center [281, 122] width 5 height 5
click at [282, 120] on input "Select an option" at bounding box center [281, 122] width 5 height 5
click at [290, 151] on button "Next" at bounding box center [298, 156] width 27 height 14
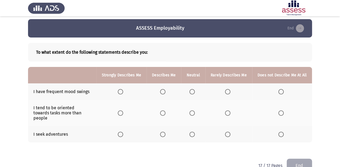
scroll to position [11, 0]
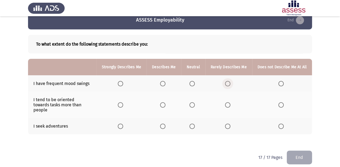
click at [228, 85] on span "Select an option" at bounding box center [227, 83] width 5 height 5
click at [228, 85] on input "Select an option" at bounding box center [227, 83] width 5 height 5
click at [229, 104] on span "Select an option" at bounding box center [227, 104] width 5 height 5
click at [229, 104] on input "Select an option" at bounding box center [227, 104] width 5 height 5
click at [228, 124] on span "Select an option" at bounding box center [227, 126] width 5 height 5
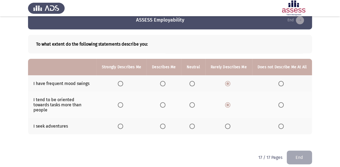
click at [228, 124] on input "Select an option" at bounding box center [227, 126] width 5 height 5
click at [291, 151] on button "End" at bounding box center [299, 158] width 25 height 14
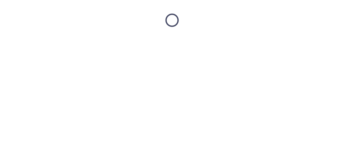
scroll to position [0, 0]
